Goal: Information Seeking & Learning: Learn about a topic

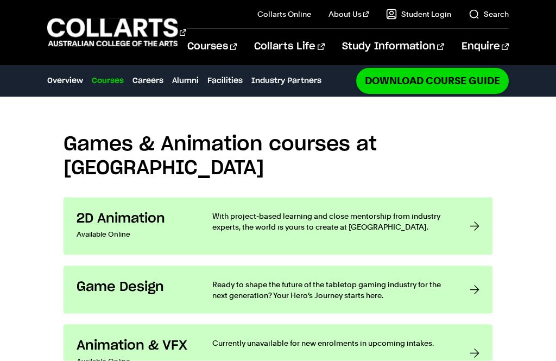
scroll to position [794, 0]
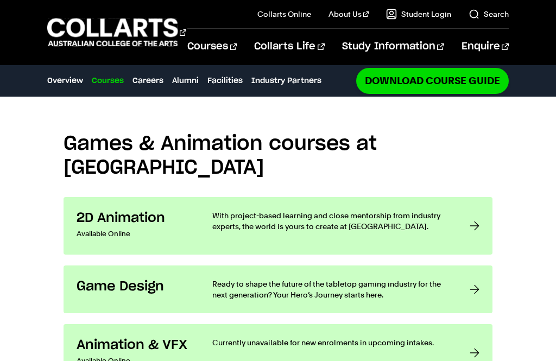
click at [475, 279] on div at bounding box center [475, 290] width 10 height 22
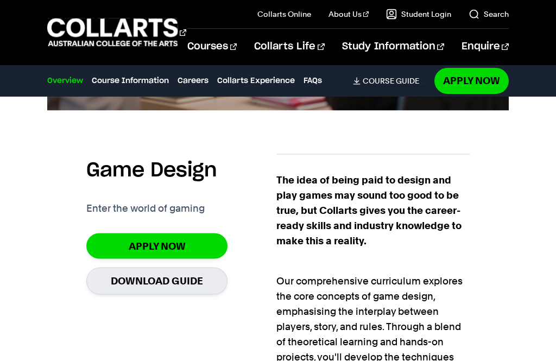
scroll to position [599, 0]
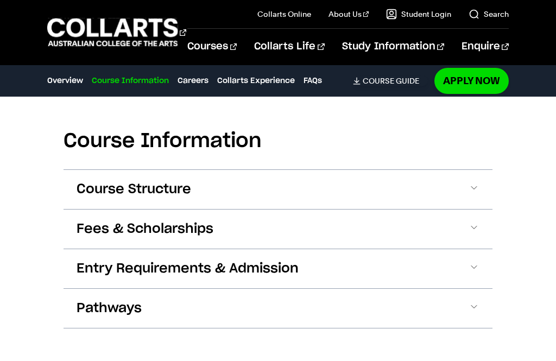
click at [492, 289] on button "Pathways" at bounding box center [278, 308] width 429 height 39
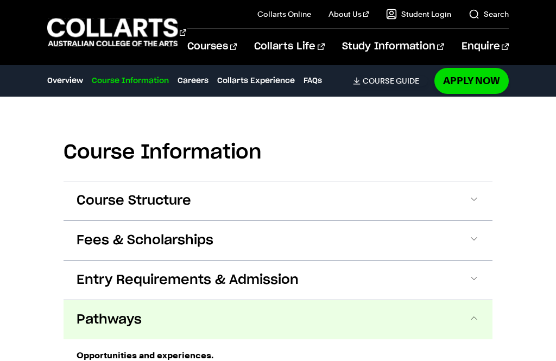
scroll to position [1812, 0]
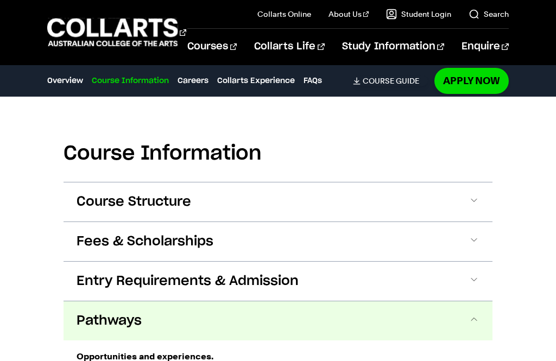
click at [189, 233] on span "Fees & Scholarships" at bounding box center [145, 241] width 137 height 17
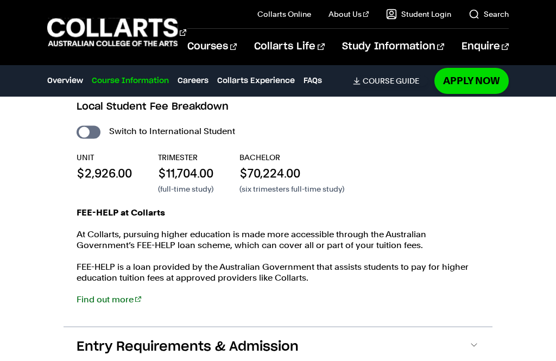
scroll to position [1994, 0]
click at [478, 229] on p "At Collarts, pursuing higher education is made more accessible through the Aust…" at bounding box center [278, 240] width 403 height 22
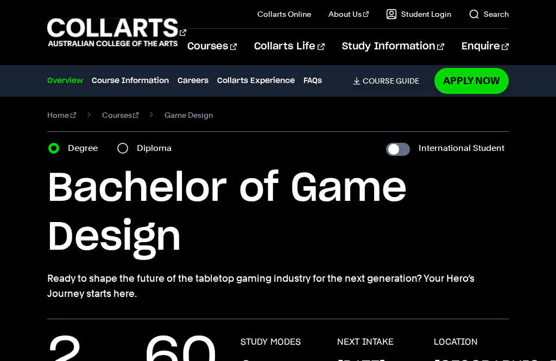
scroll to position [0, 0]
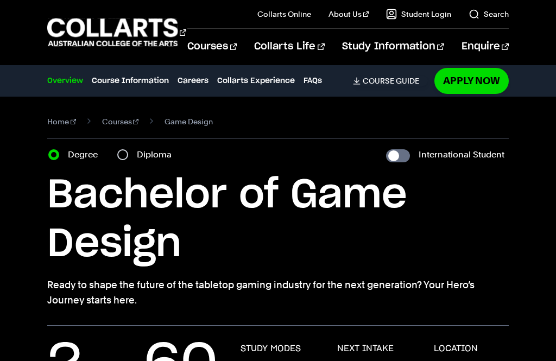
click at [123, 156] on input "Diploma" at bounding box center [122, 154] width 11 height 11
radio input "true"
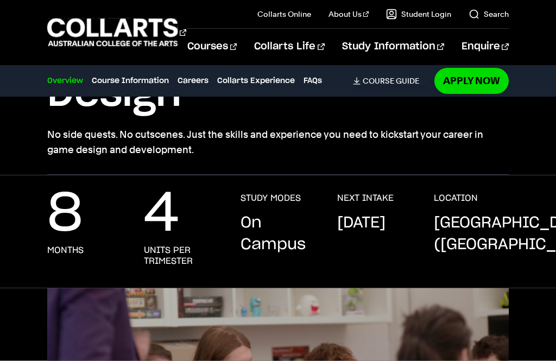
scroll to position [152, 0]
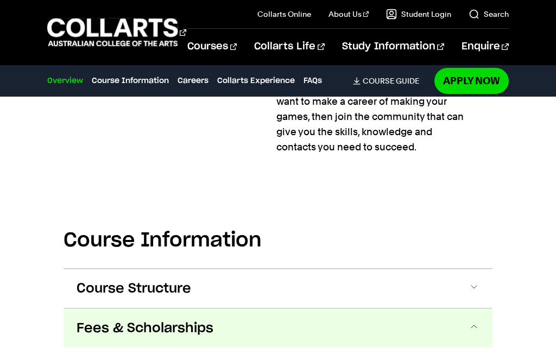
click at [487, 309] on button "Fees & Scholarships" at bounding box center [278, 328] width 429 height 39
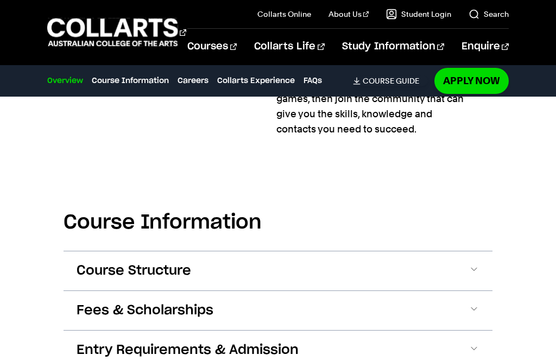
click at [193, 302] on span "Fees & Scholarships" at bounding box center [145, 310] width 137 height 17
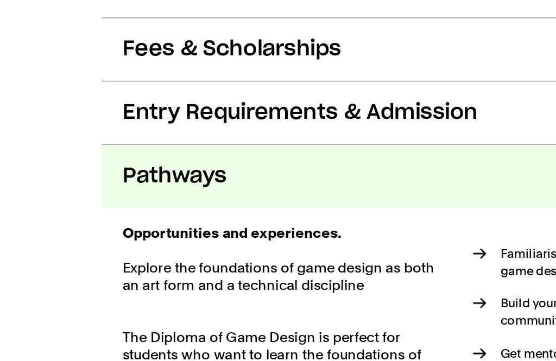
scroll to position [1899, 0]
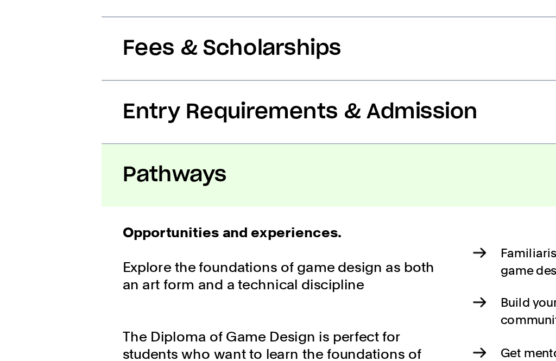
click at [291, 254] on ul "Familiarise yourself with the foundations of game design processes, tools, and …" at bounding box center [382, 332] width 195 height 157
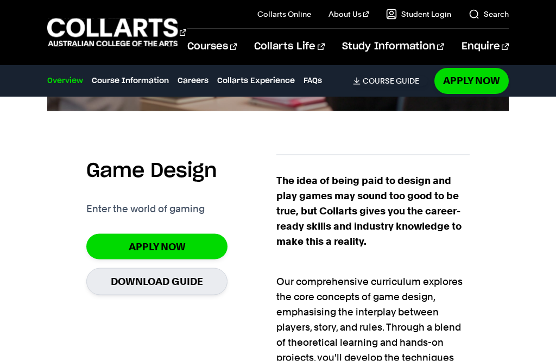
scroll to position [593, 0]
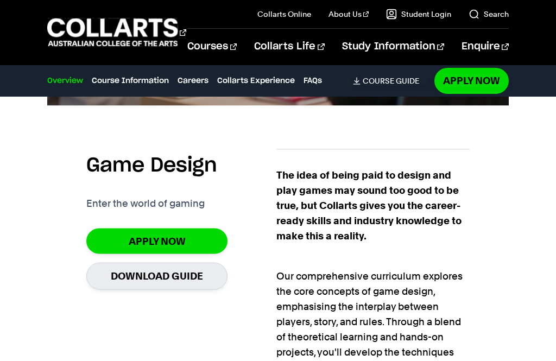
click at [431, 293] on p "Our comprehensive curriculum explores the core concepts of game design, emphasi…" at bounding box center [373, 315] width 193 height 122
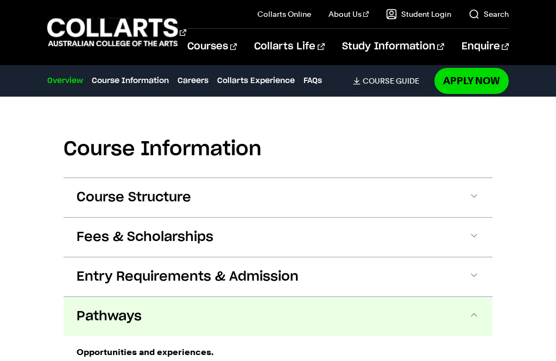
scroll to position [1798, 0]
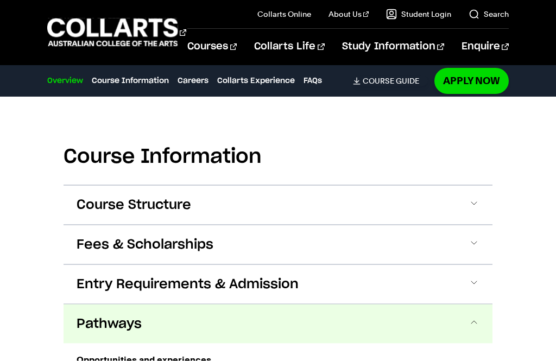
click at [183, 236] on span "Fees & Scholarships" at bounding box center [145, 244] width 137 height 17
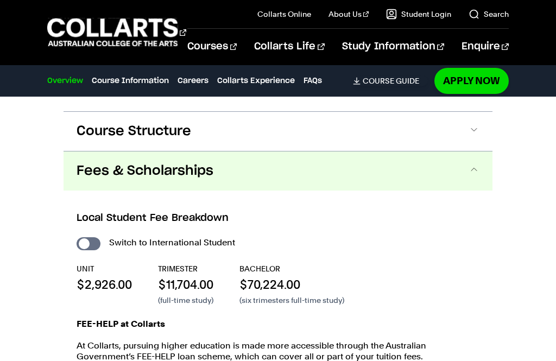
scroll to position [1894, 0]
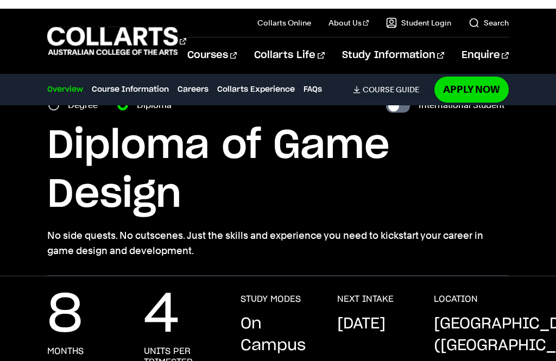
click at [447, 247] on p "No side quests. No cutscenes. Just the skills and experience you need to kickst…" at bounding box center [278, 234] width 462 height 30
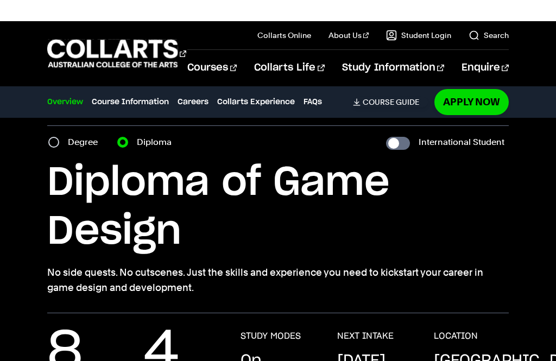
scroll to position [0, 0]
